Goal: Task Accomplishment & Management: Use online tool/utility

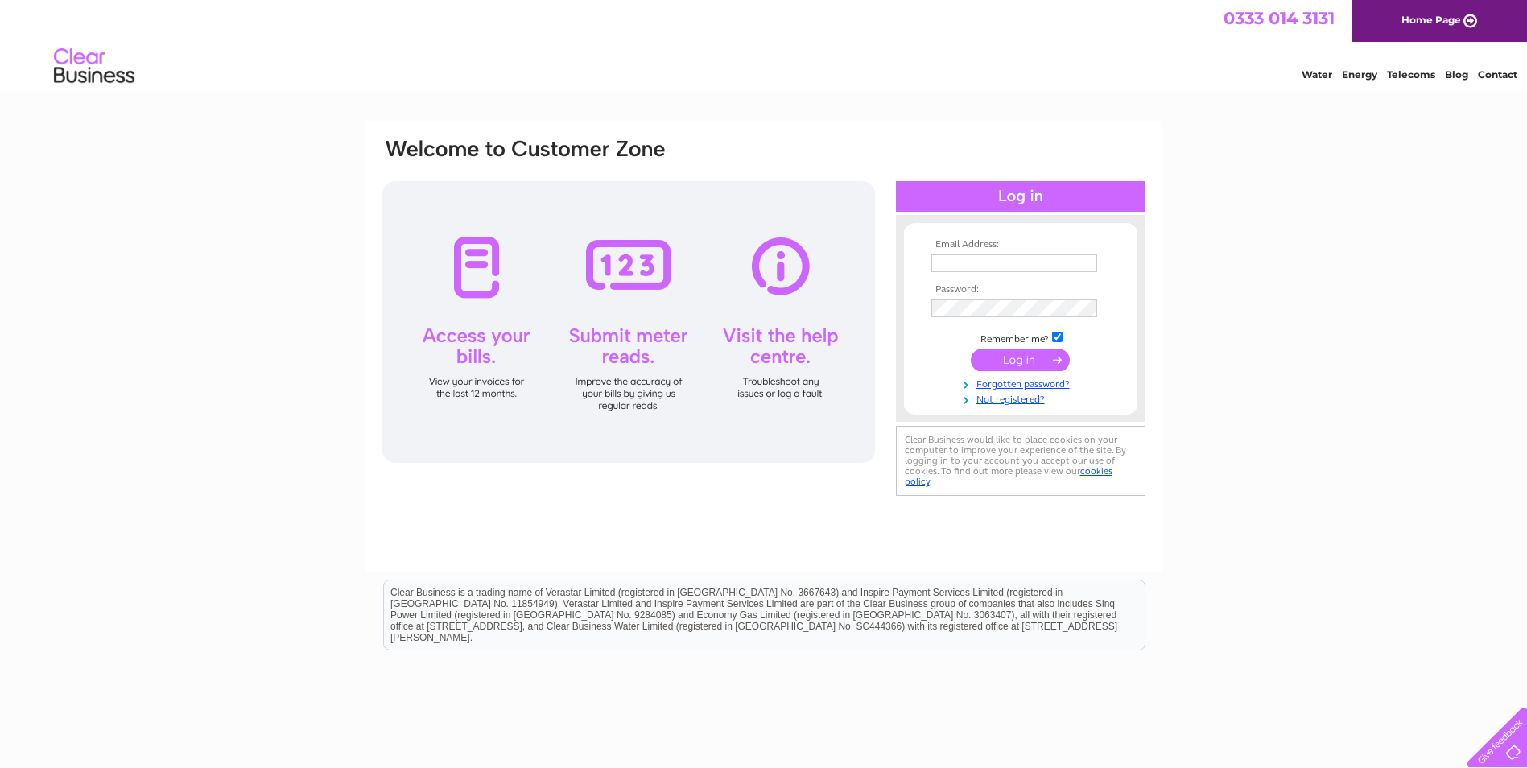
type input "info@cromartystores.co.uk"
click at [1015, 361] on input "submit" at bounding box center [1020, 360] width 99 height 23
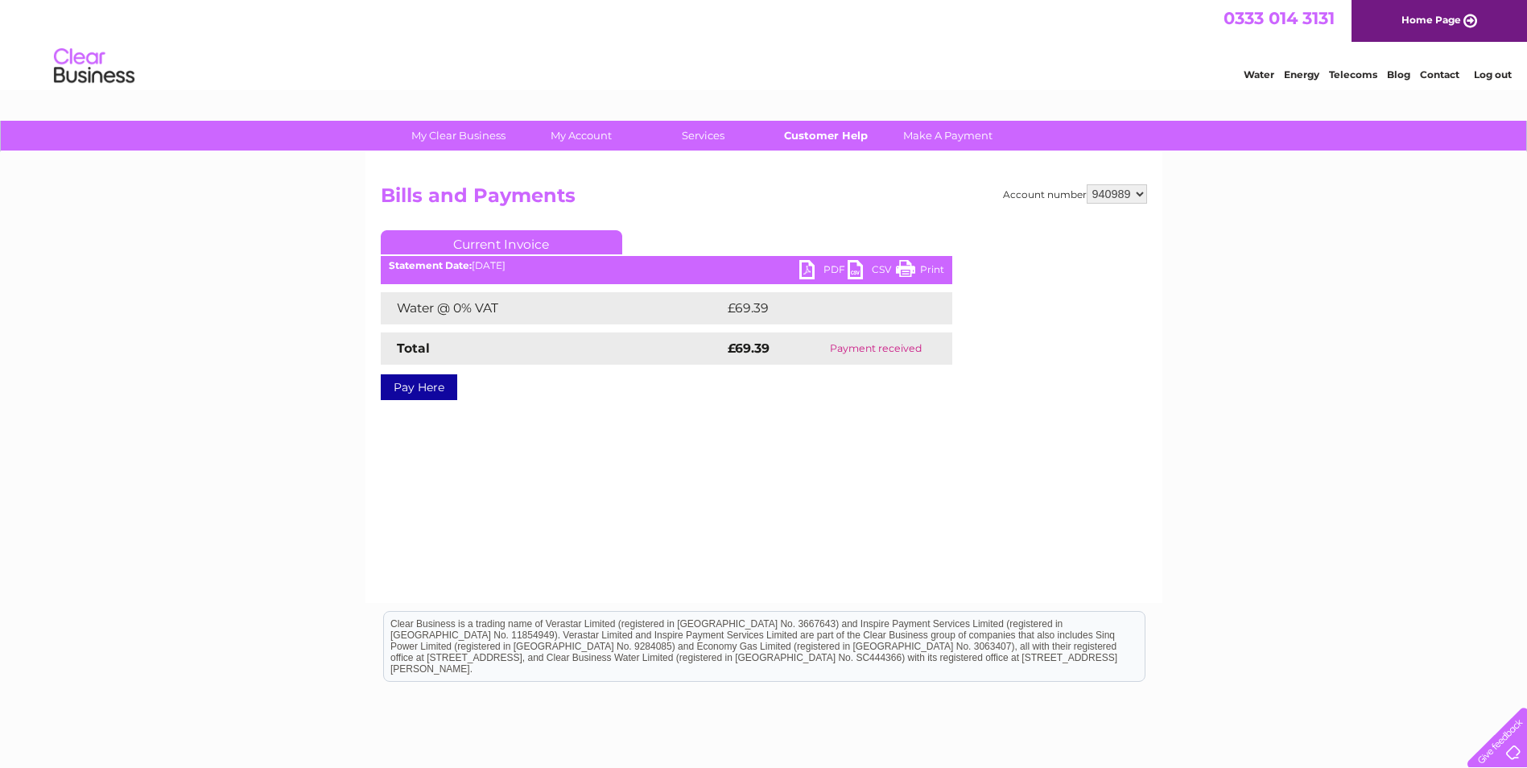
click at [806, 135] on link "Customer Help" at bounding box center [825, 136] width 133 height 30
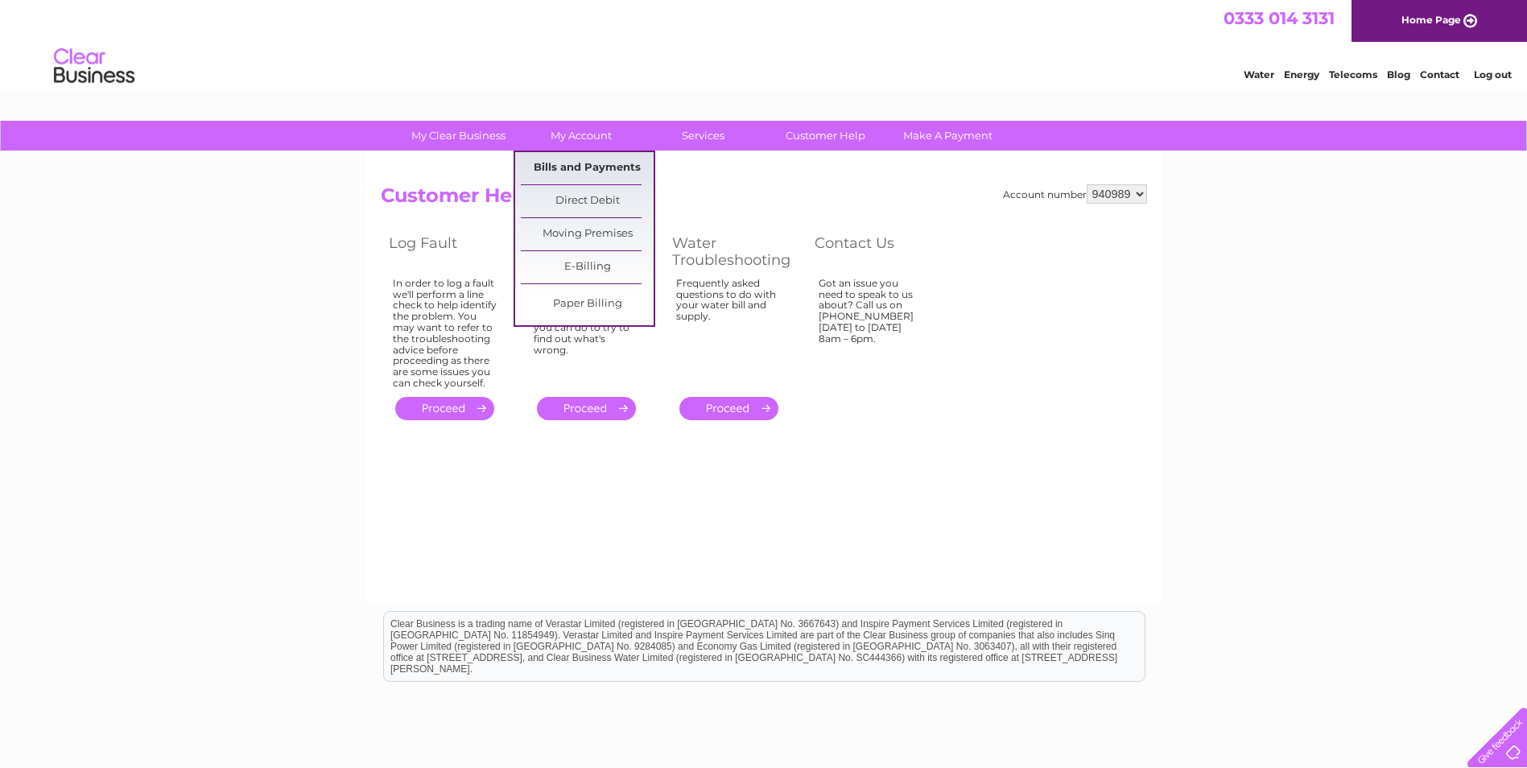
click at [581, 171] on link "Bills and Payments" at bounding box center [587, 168] width 133 height 32
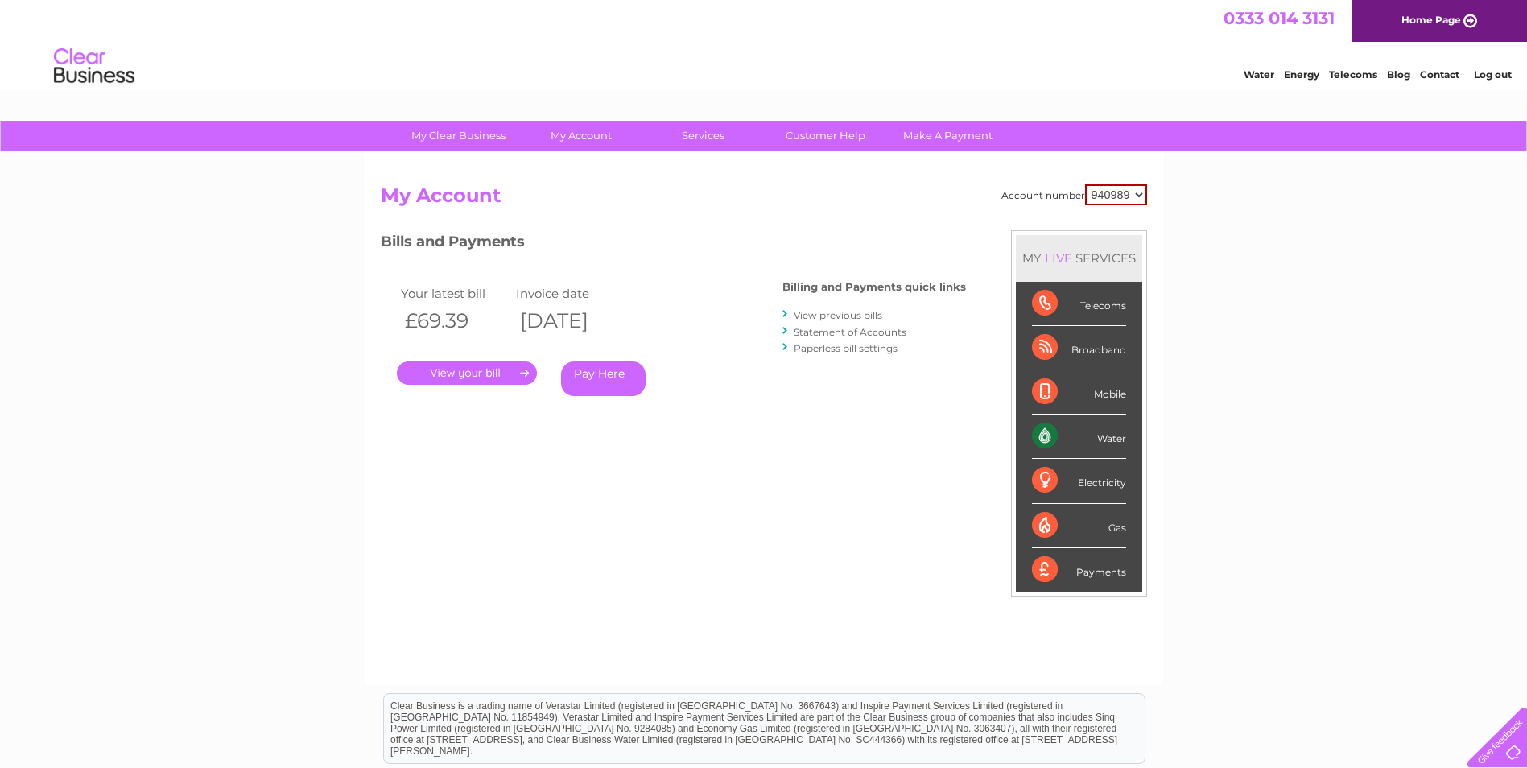
click at [1255, 74] on link "Water" at bounding box center [1259, 74] width 31 height 12
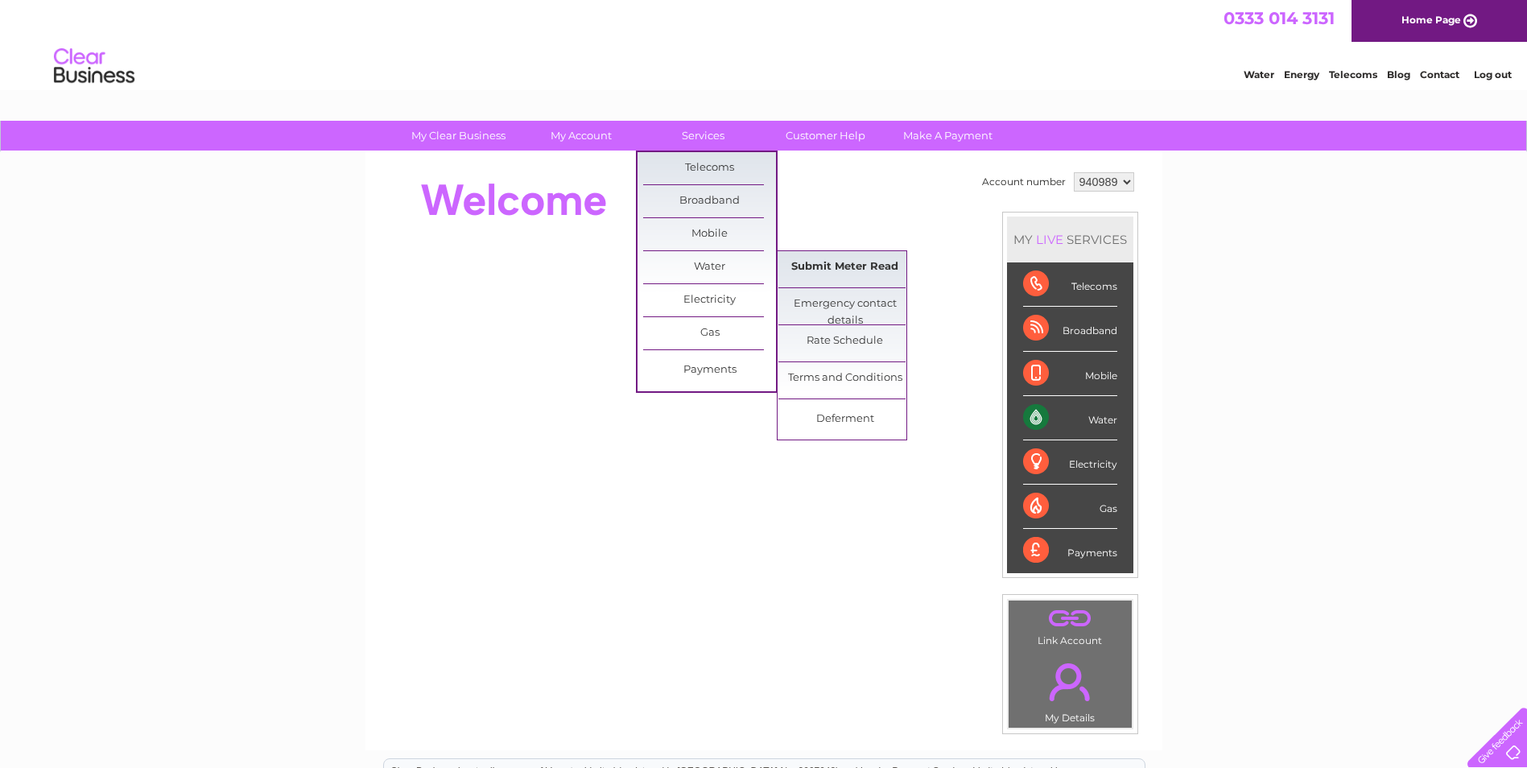
click at [821, 264] on link "Submit Meter Read" at bounding box center [845, 267] width 133 height 32
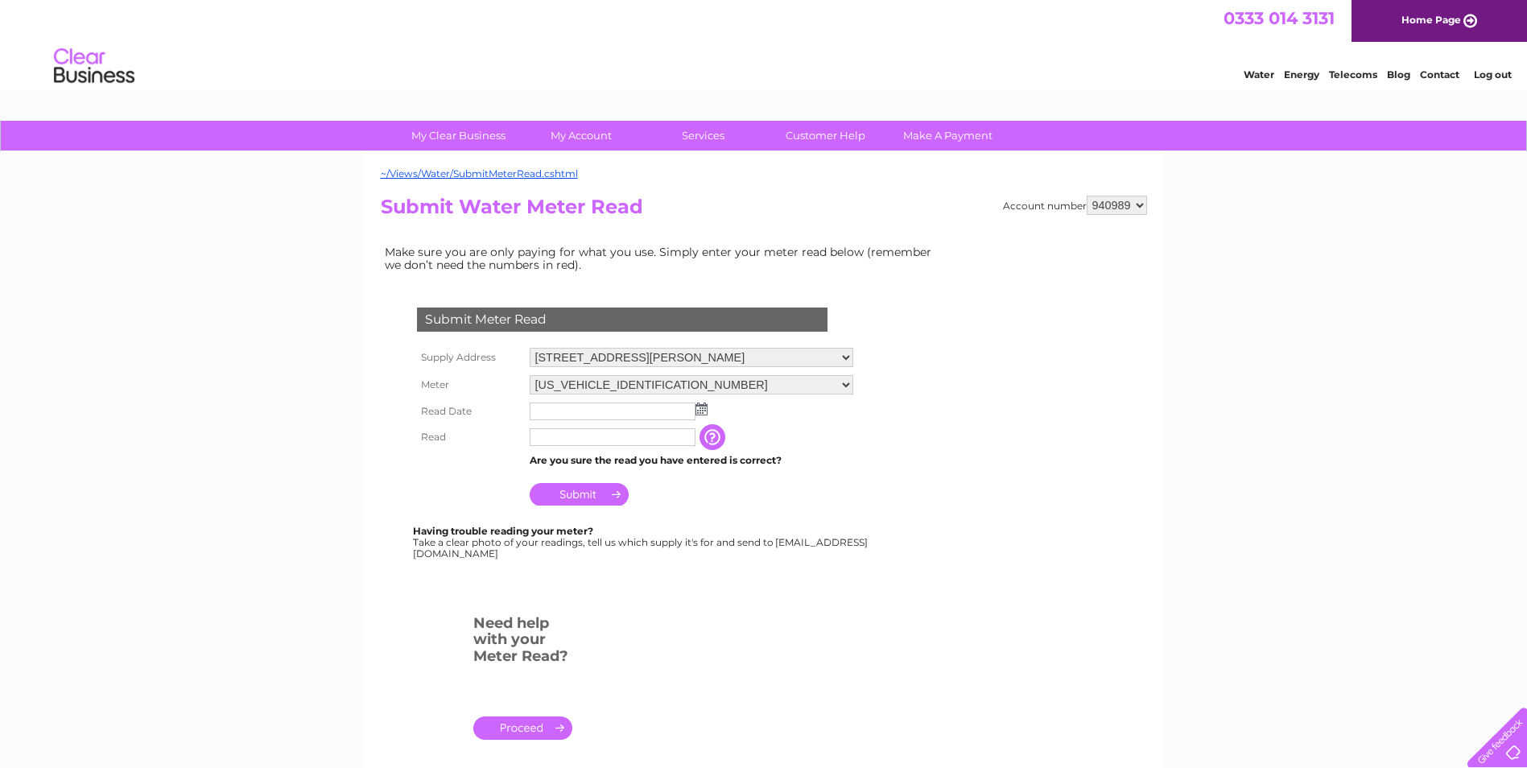
click at [702, 409] on img at bounding box center [702, 409] width 12 height 13
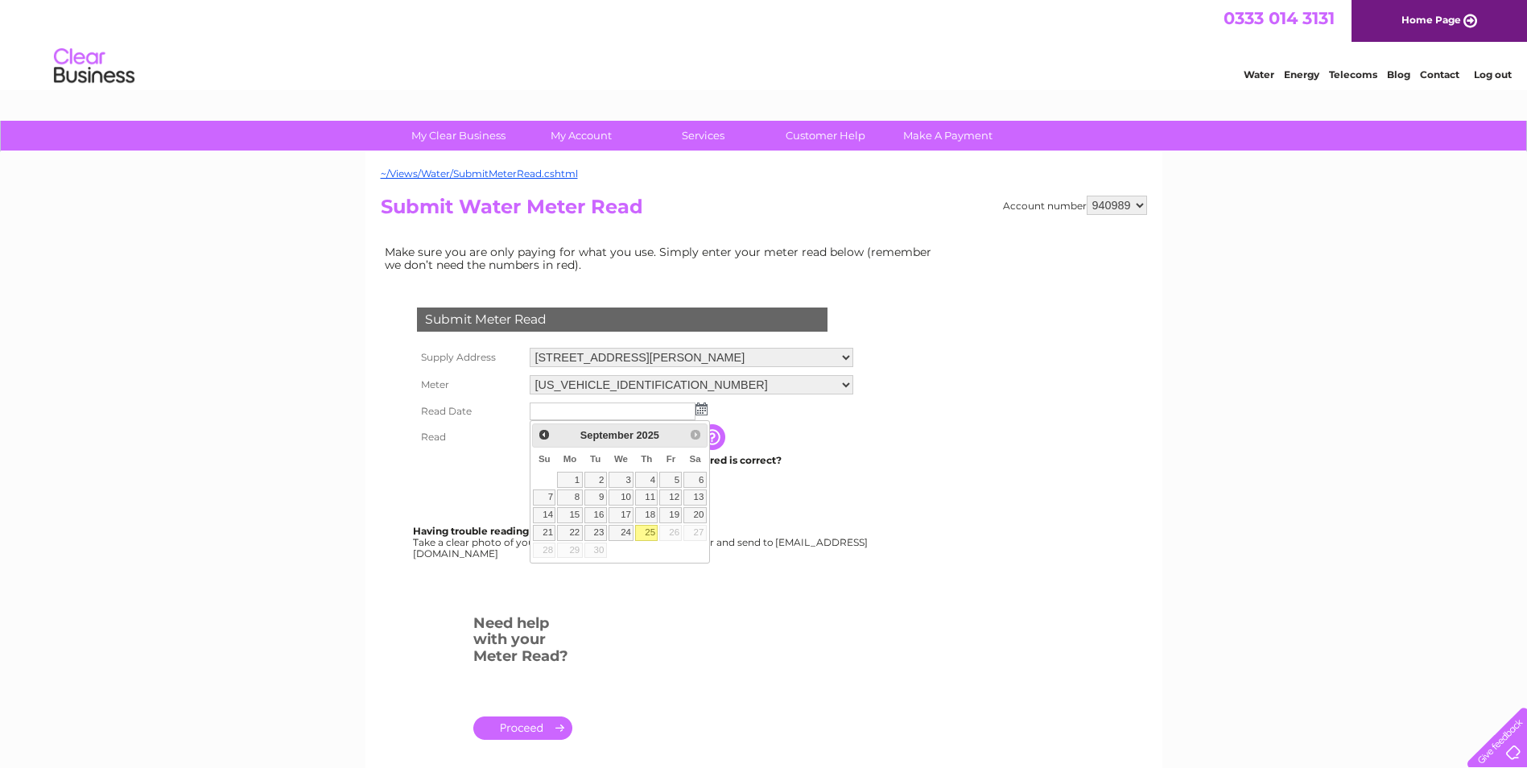
click at [646, 530] on link "25" at bounding box center [646, 533] width 23 height 16
type input "2025/09/25"
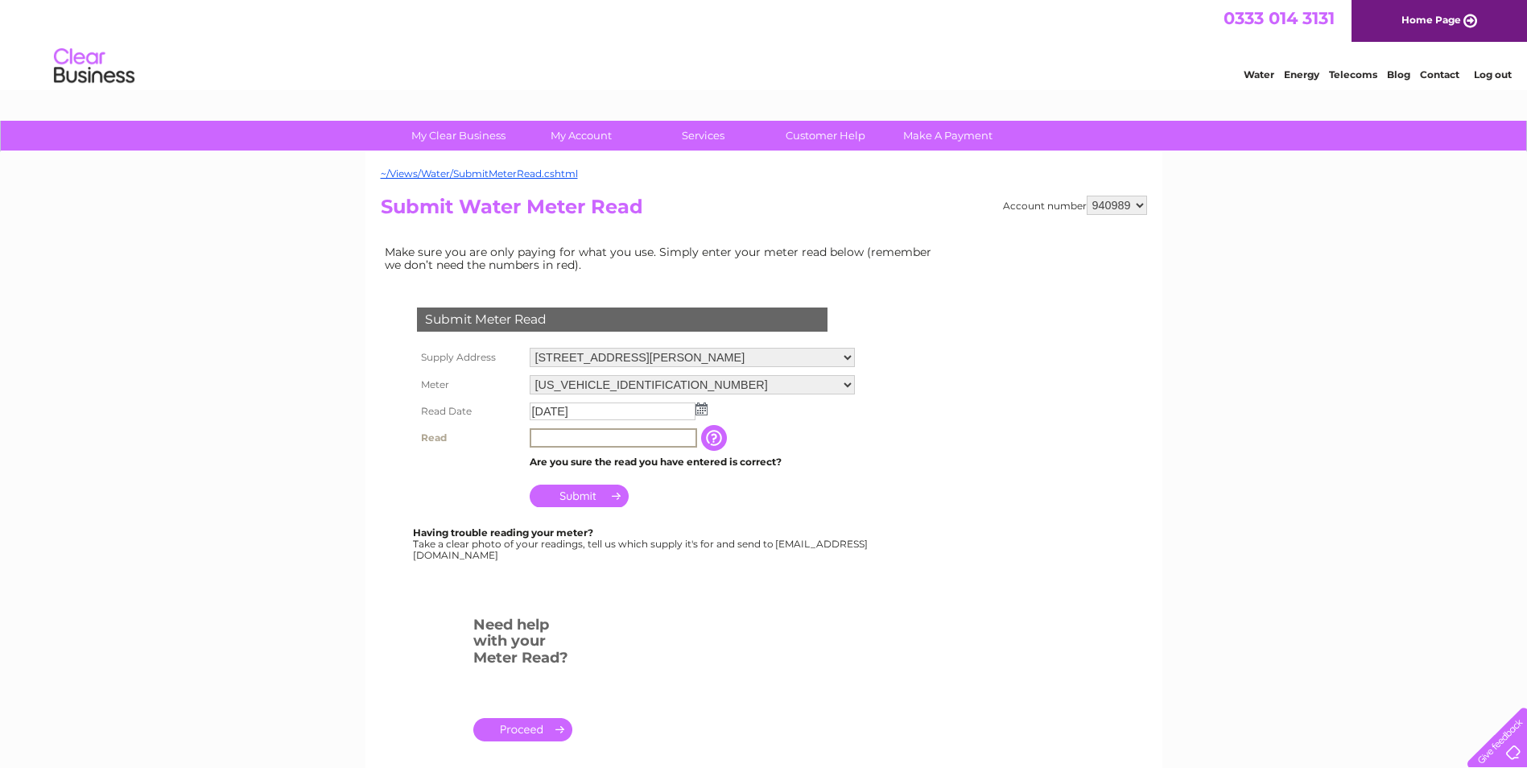
click at [564, 440] on input "text" at bounding box center [613, 437] width 167 height 19
type input "00585"
click at [597, 490] on input "Submit" at bounding box center [579, 494] width 99 height 23
